Goal: Transaction & Acquisition: Obtain resource

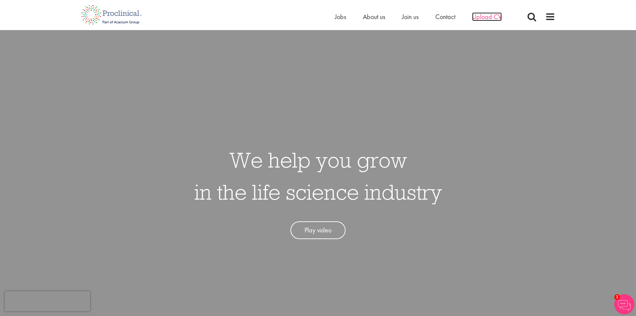
click at [490, 19] on span "Upload CV" at bounding box center [487, 16] width 30 height 9
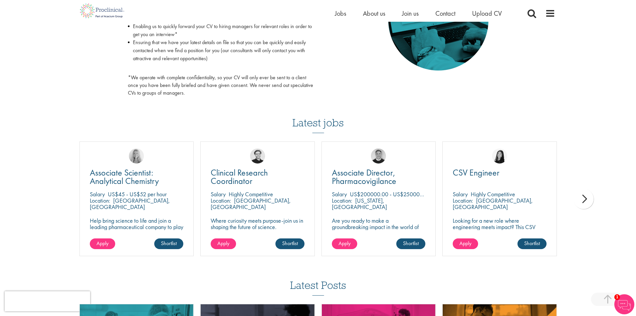
scroll to position [401, 0]
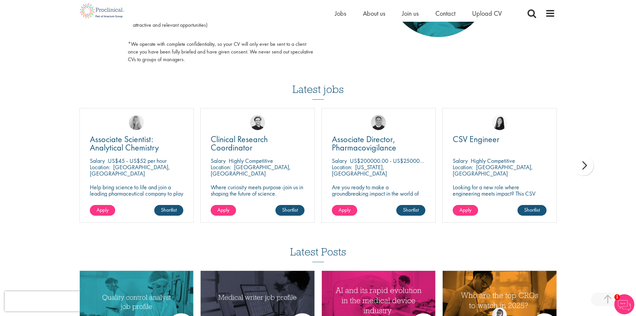
click at [581, 165] on div "next" at bounding box center [584, 165] width 20 height 20
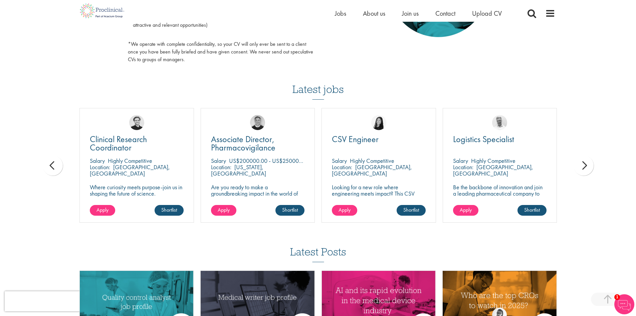
click at [582, 167] on div "next" at bounding box center [584, 165] width 20 height 20
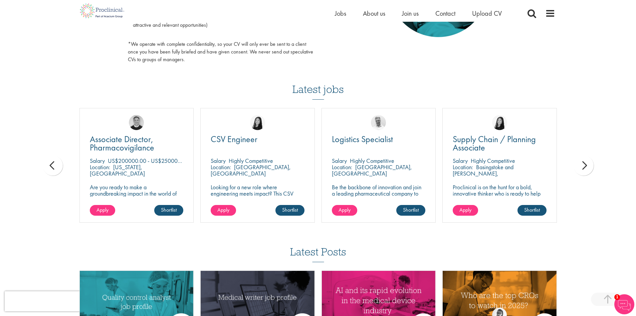
click at [582, 167] on div "next" at bounding box center [584, 165] width 20 height 20
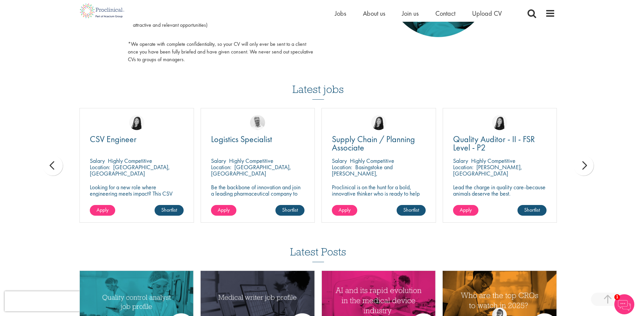
click at [582, 167] on div "next" at bounding box center [584, 165] width 20 height 20
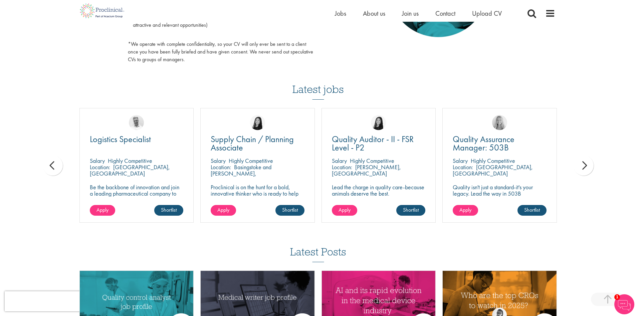
click at [582, 167] on div "next" at bounding box center [584, 165] width 20 height 20
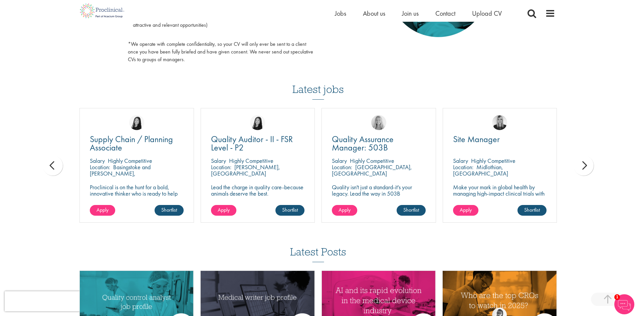
click at [582, 167] on div "next" at bounding box center [584, 165] width 20 height 20
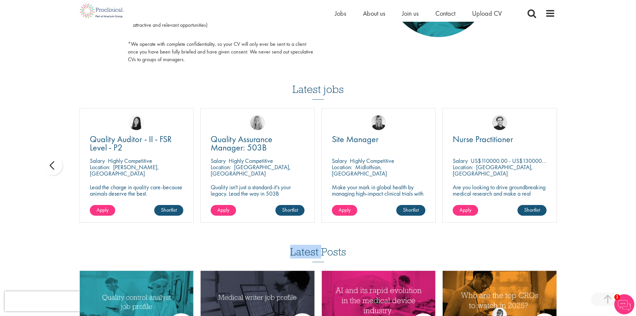
click at [582, 167] on div "You are here: Home > Upload CV Upload CV Start getting matched with new jobs as…" at bounding box center [318, 4] width 636 height 811
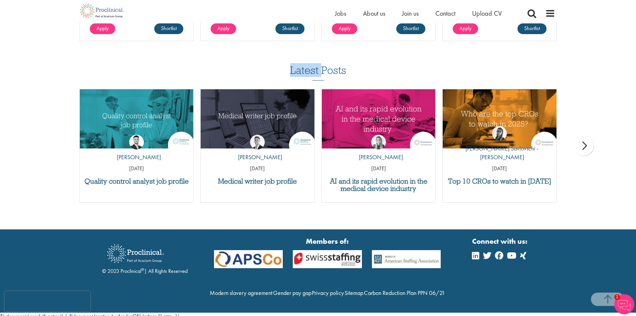
scroll to position [601, 0]
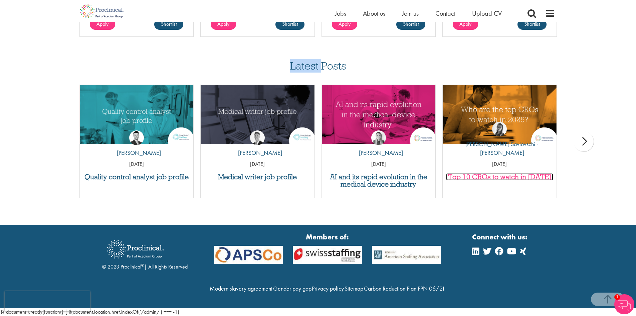
click at [481, 173] on h3 "Top 10 CROs to watch in [DATE]" at bounding box center [499, 176] width 107 height 7
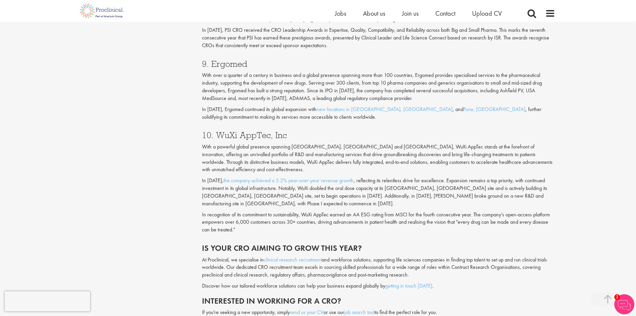
scroll to position [1436, 0]
